Goal: Task Accomplishment & Management: Complete application form

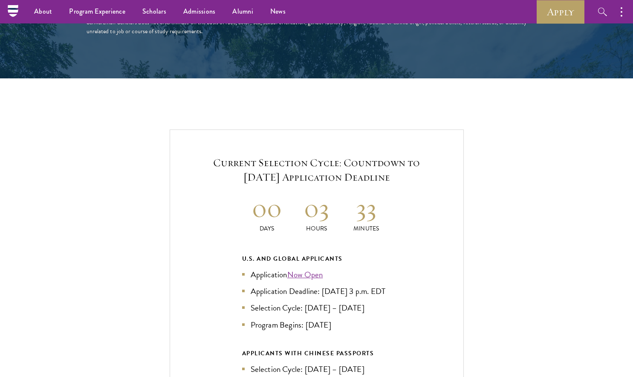
click at [496, 245] on div "Current Selection Cycle: Countdown to [DATE] Application Deadline 00 Days 03 Ho…" at bounding box center [316, 311] width 547 height 363
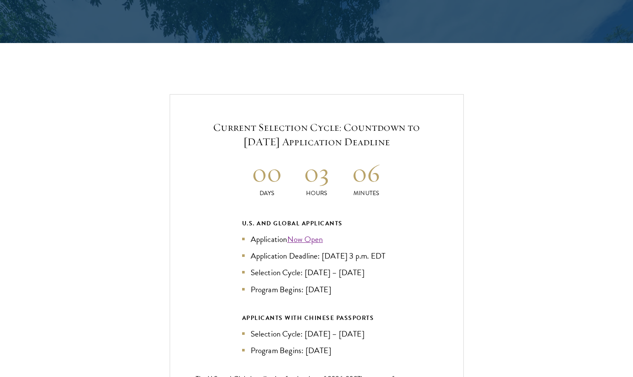
scroll to position [1967, 0]
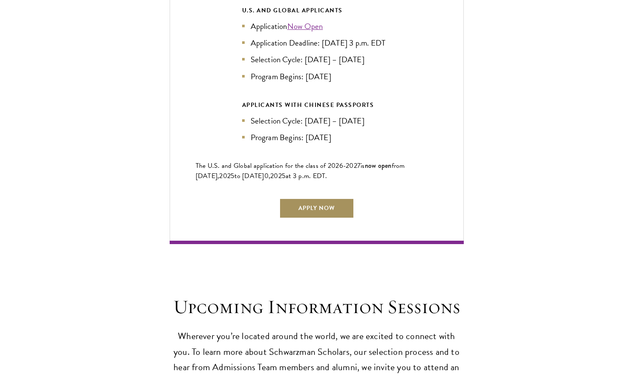
click at [328, 201] on link "Apply Now" at bounding box center [316, 208] width 75 height 20
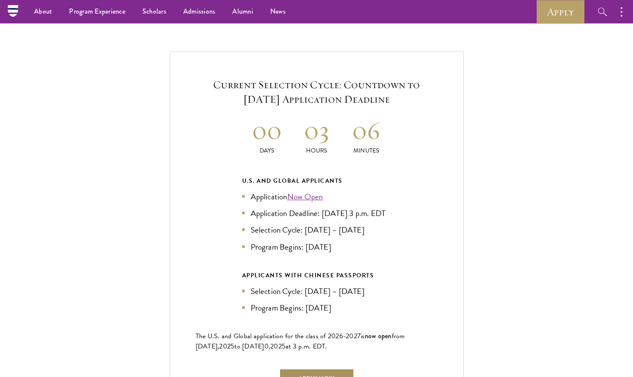
scroll to position [1754, 0]
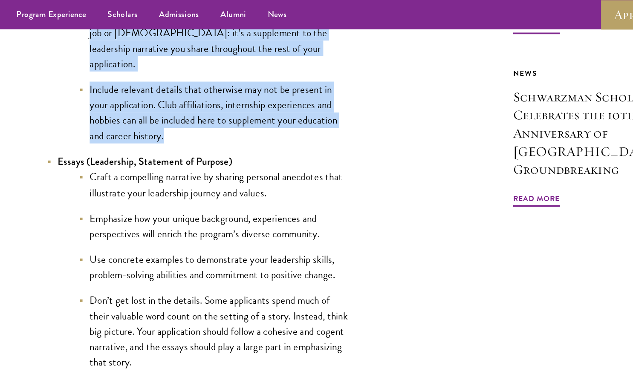
scroll to position [660, 0]
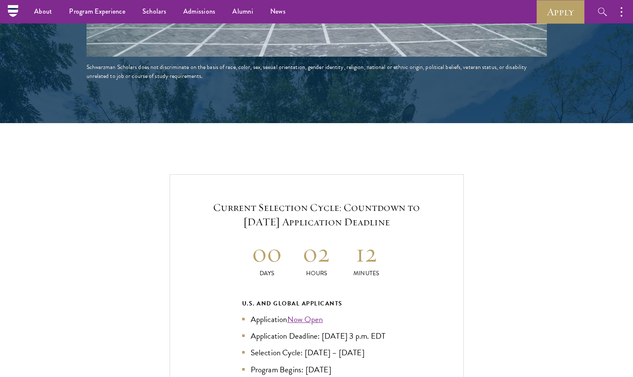
scroll to position [1672, 0]
